Goal: Task Accomplishment & Management: Manage account settings

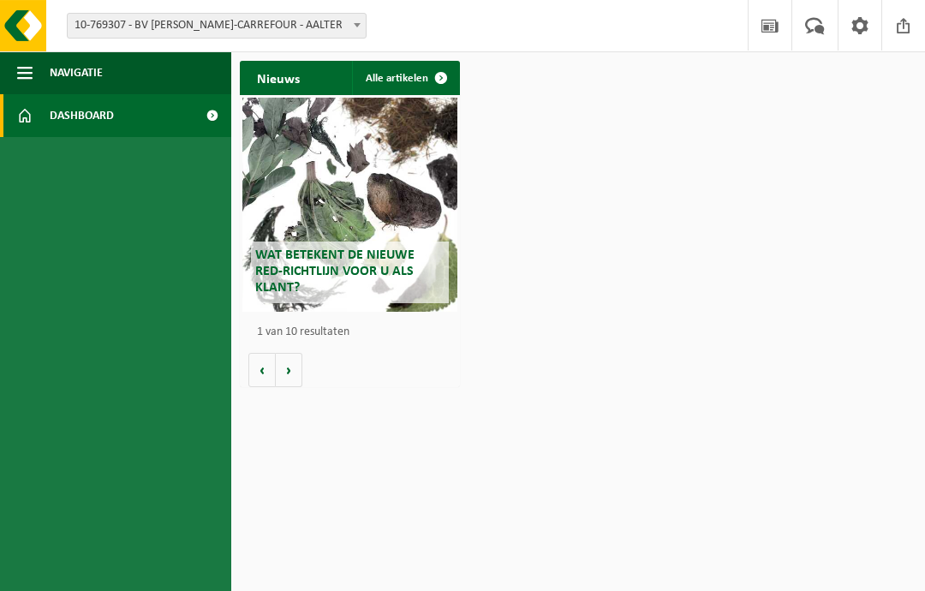
click at [352, 28] on span at bounding box center [357, 25] width 17 height 22
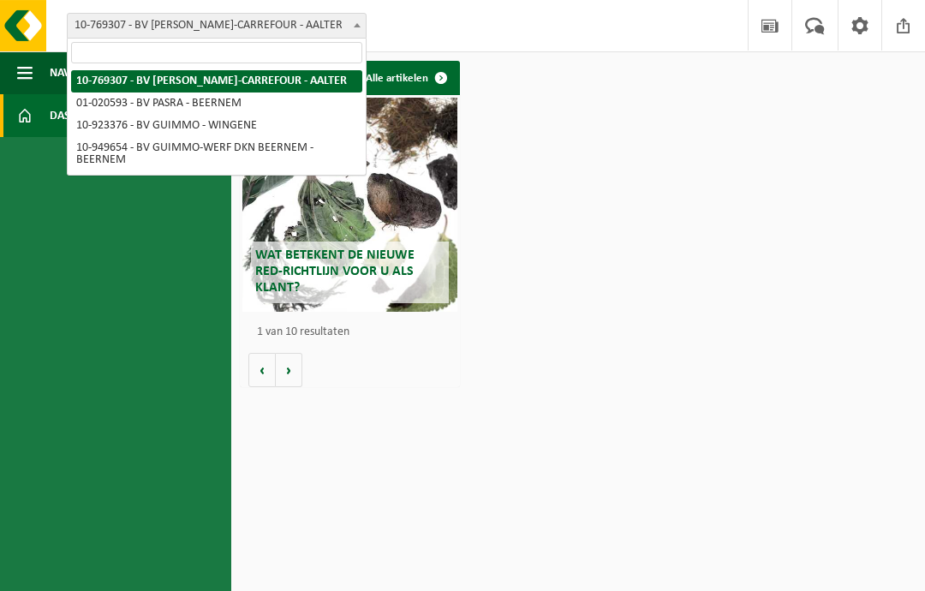
select select "130957"
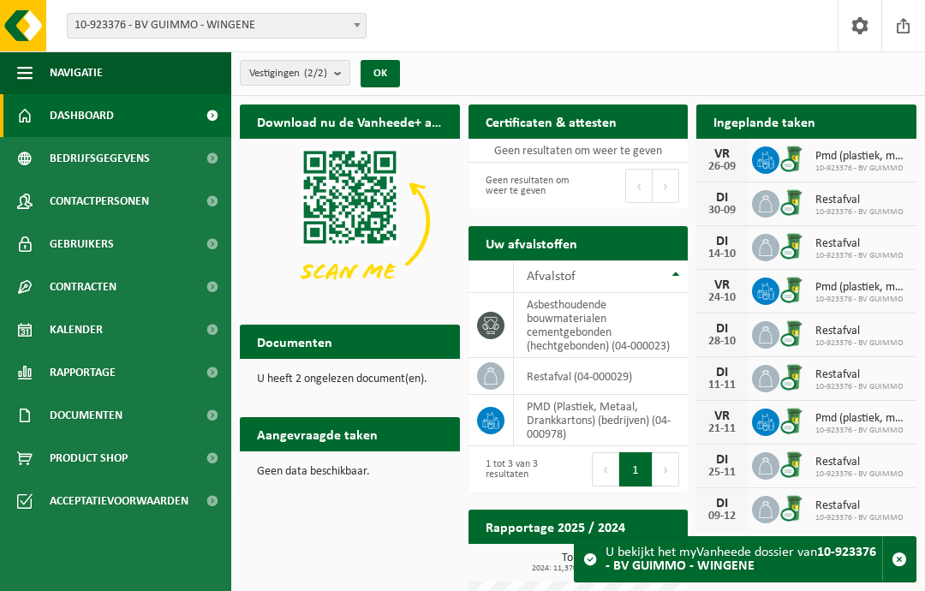
click at [882, 207] on span "10-923376 - BV GUIMMO" at bounding box center [860, 212] width 88 height 10
click at [763, 204] on icon at bounding box center [765, 203] width 17 height 17
click at [847, 189] on div "DI 30-09 Restafval 10-923376 - BV GUIMMO" at bounding box center [807, 205] width 220 height 44
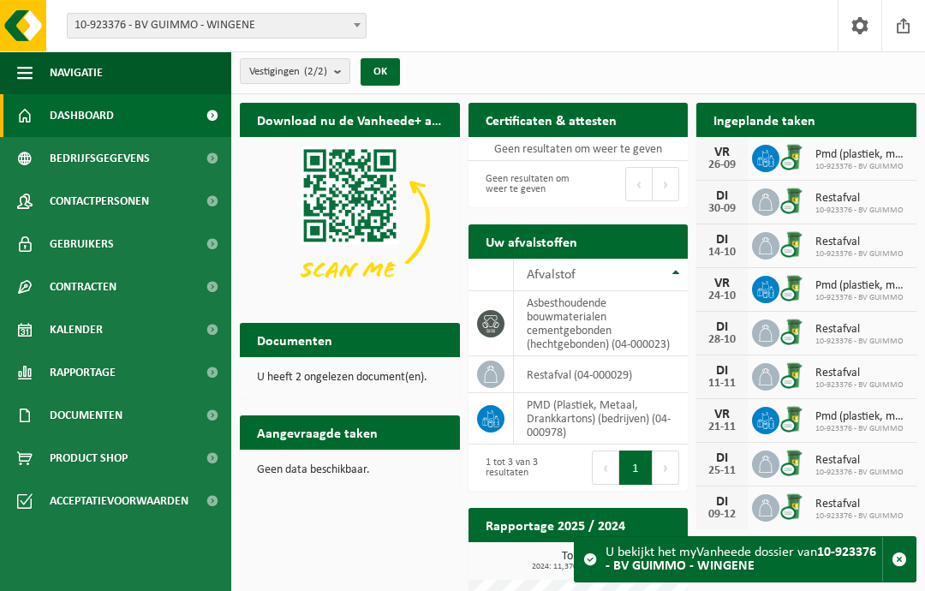
scroll to position [4, 0]
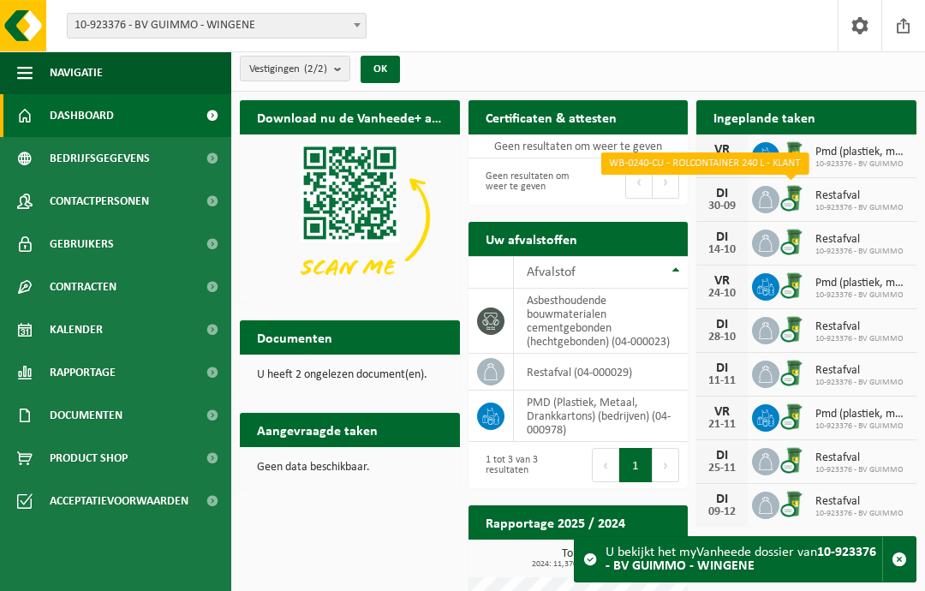
click at [793, 198] on img at bounding box center [794, 197] width 29 height 29
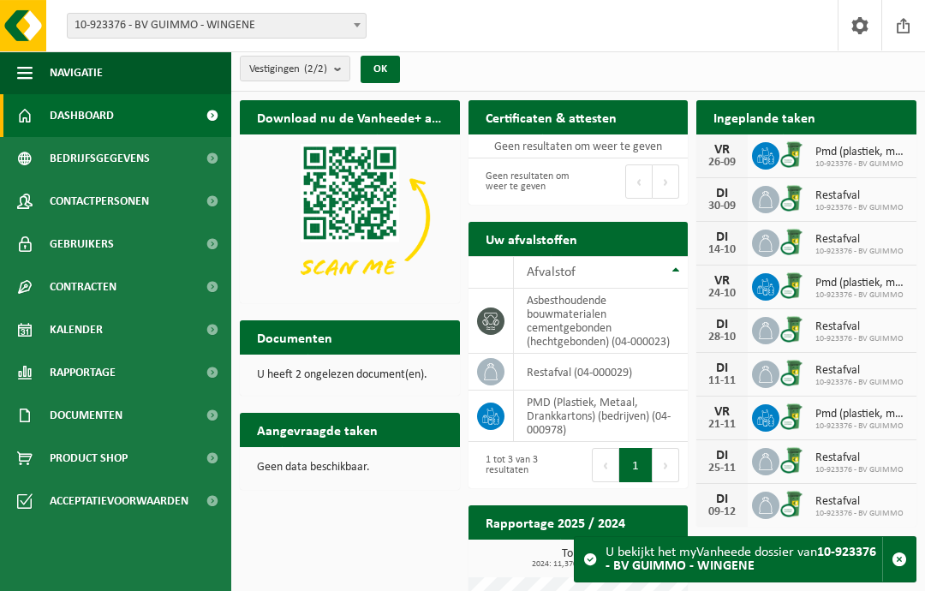
click at [154, 325] on link "Kalender" at bounding box center [115, 329] width 231 height 43
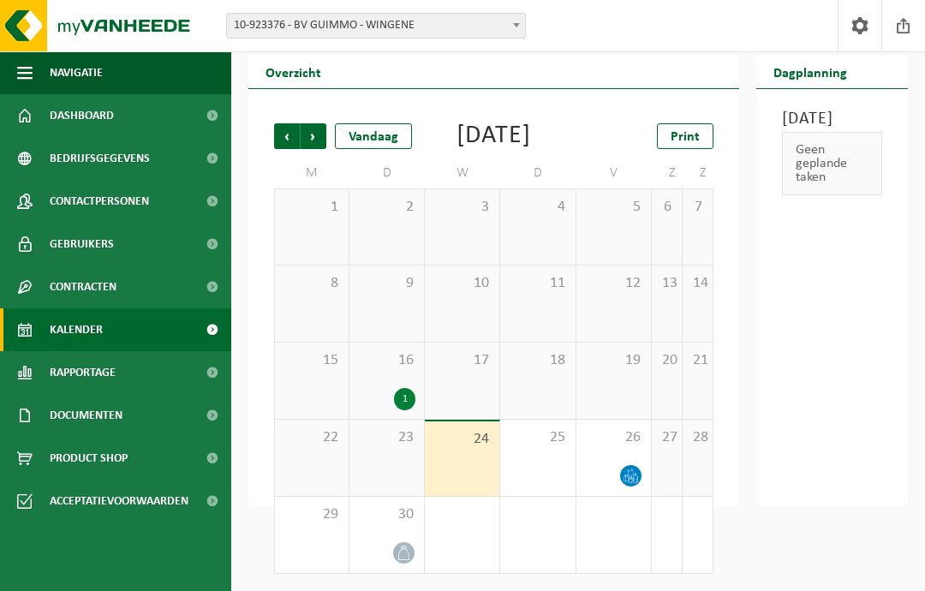
click at [400, 537] on div "30" at bounding box center [387, 535] width 75 height 76
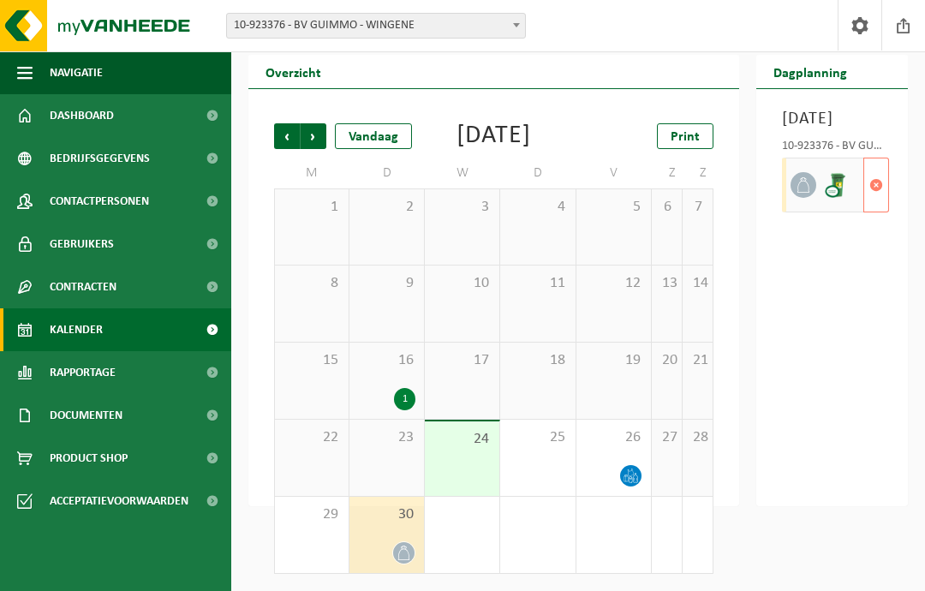
click at [875, 202] on span "button" at bounding box center [877, 185] width 14 height 34
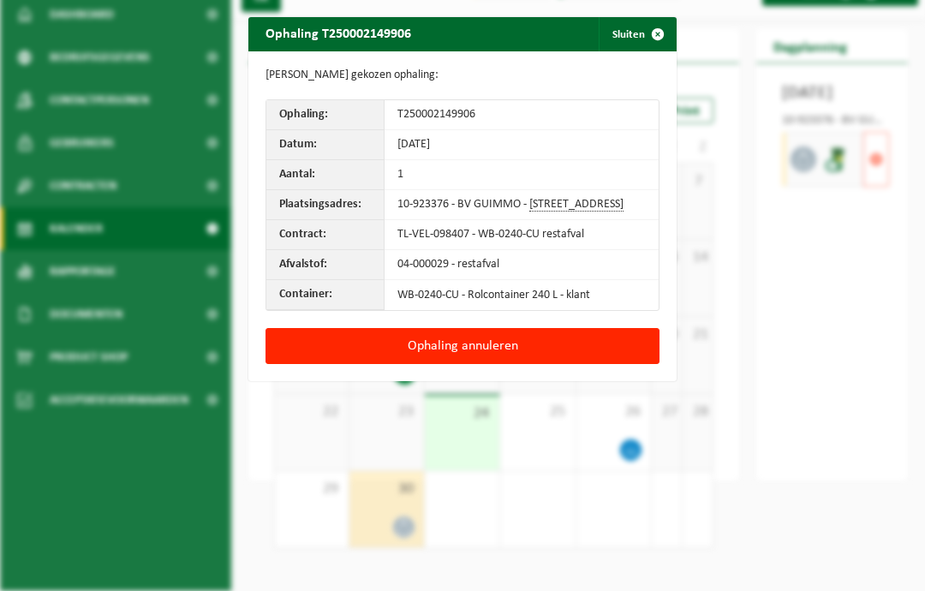
click at [523, 353] on button "Ophaling annuleren" at bounding box center [463, 346] width 394 height 36
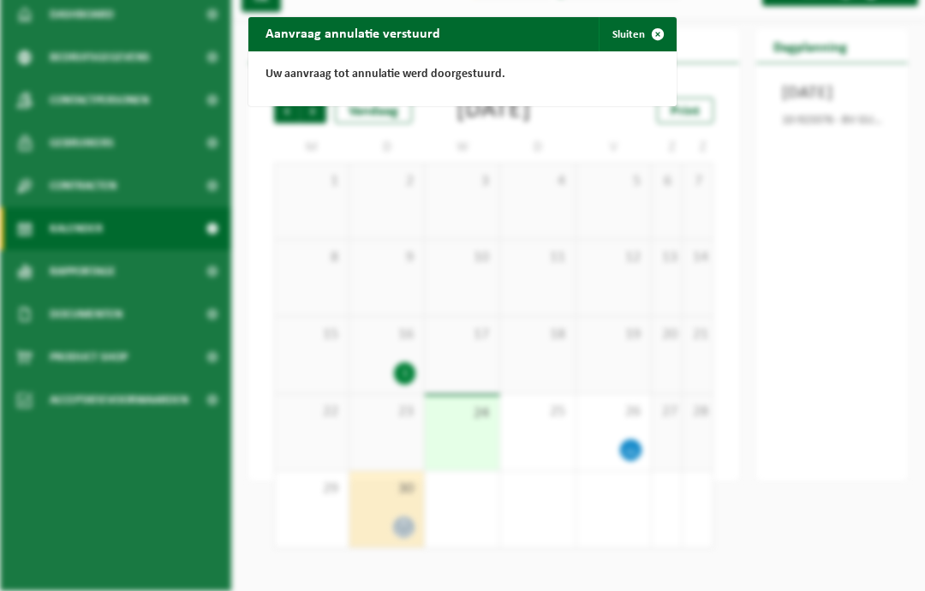
click at [633, 31] on button "Sluiten" at bounding box center [637, 34] width 76 height 34
